Goal: Use online tool/utility

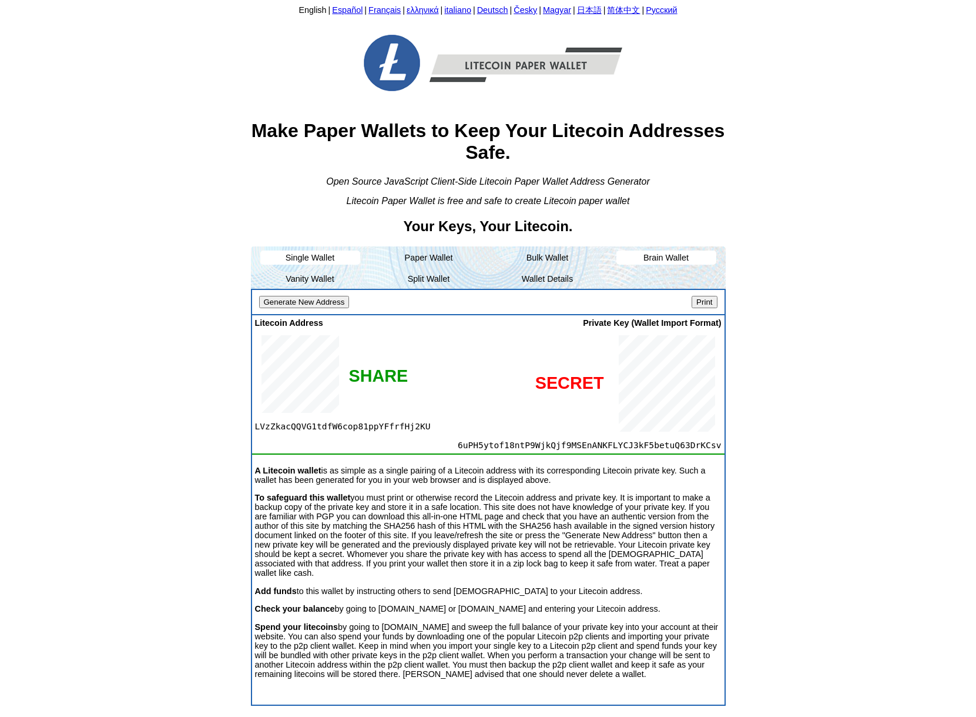
click at [687, 253] on li "Brain Wallet" at bounding box center [667, 257] width 100 height 14
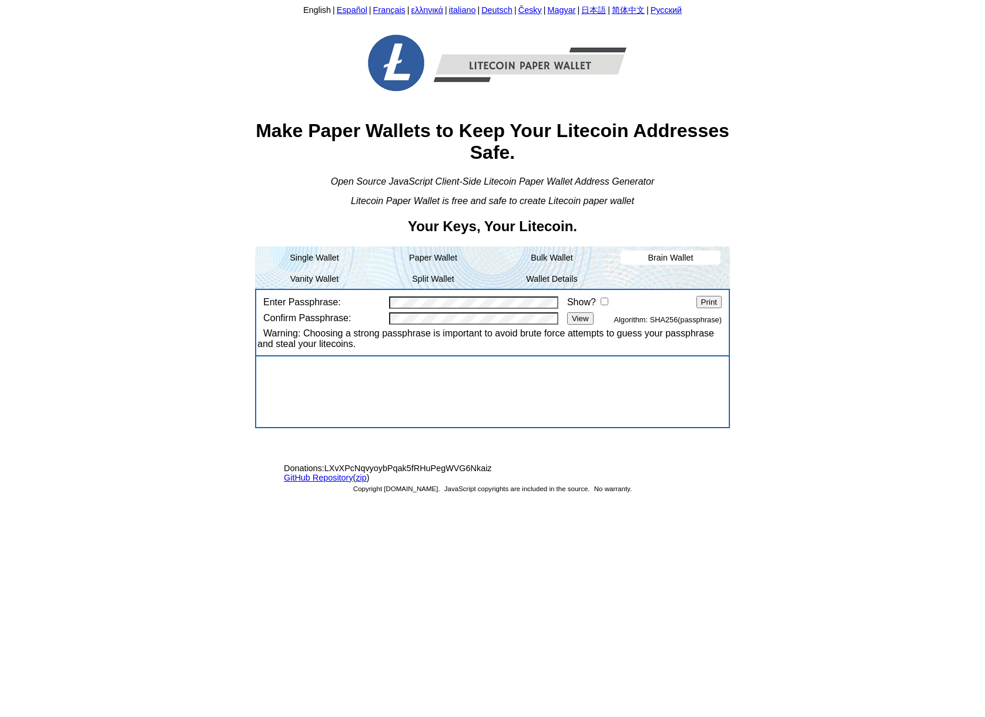
click at [585, 319] on input "View" at bounding box center [580, 318] width 26 height 12
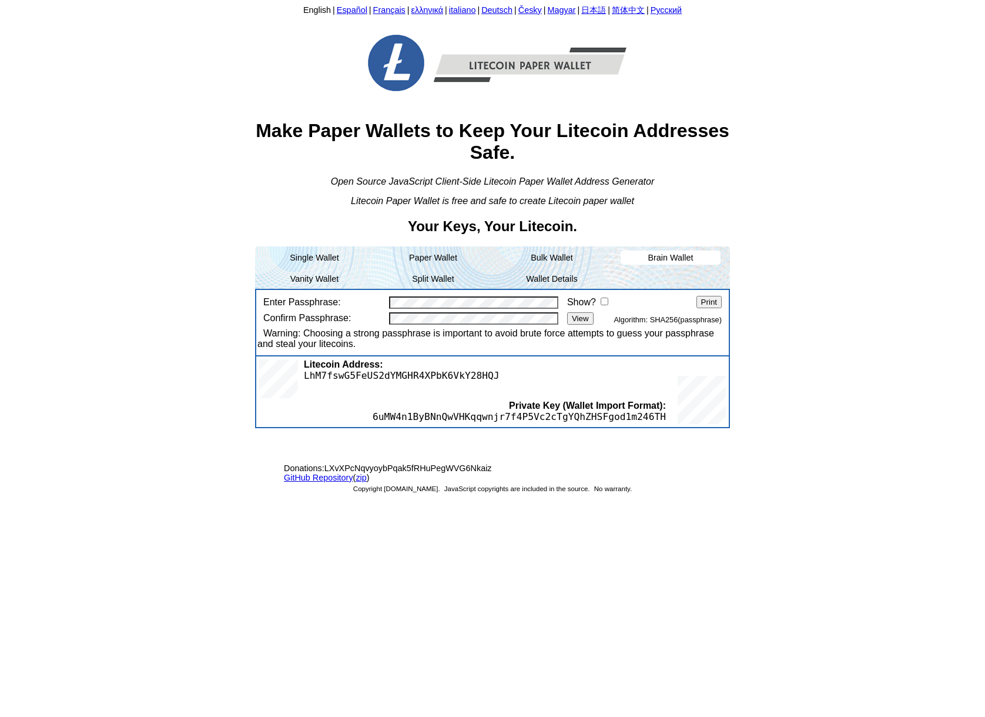
click at [109, 195] on body "English | Español | Français | ελληνικά | italiano | Deutsch | Česky | Magyar |…" at bounding box center [493, 356] width 976 height 703
drag, startPoint x: 109, startPoint y: 195, endPoint x: 200, endPoint y: 53, distance: 167.6
click at [200, 53] on body "English | Español | Français | ελληνικά | italiano | Deutsch | Česky | Magyar |…" at bounding box center [493, 356] width 976 height 703
